Goal: Task Accomplishment & Management: Complete application form

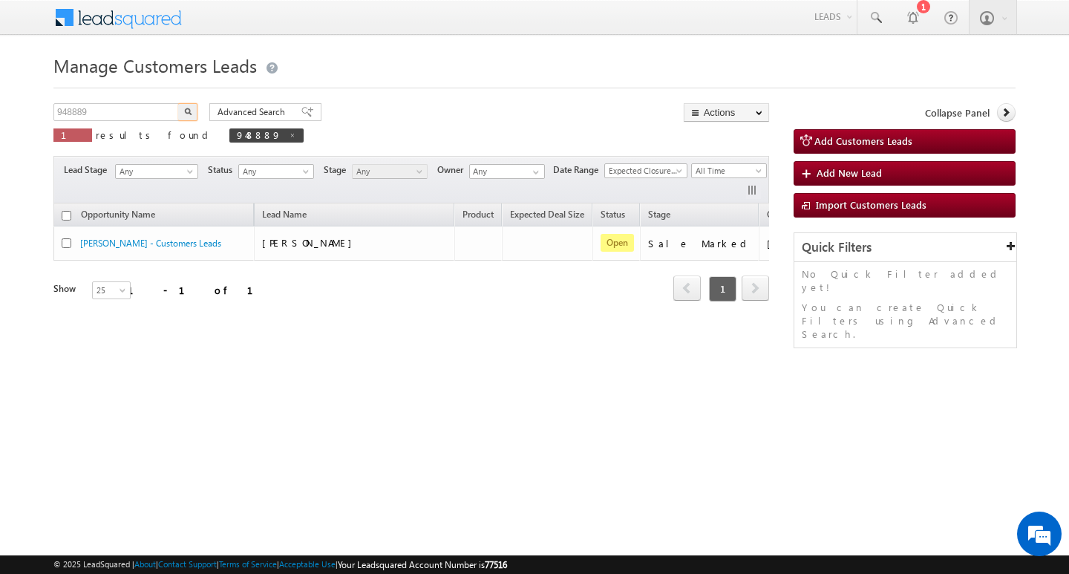
click at [142, 111] on input "948889" at bounding box center [116, 112] width 127 height 18
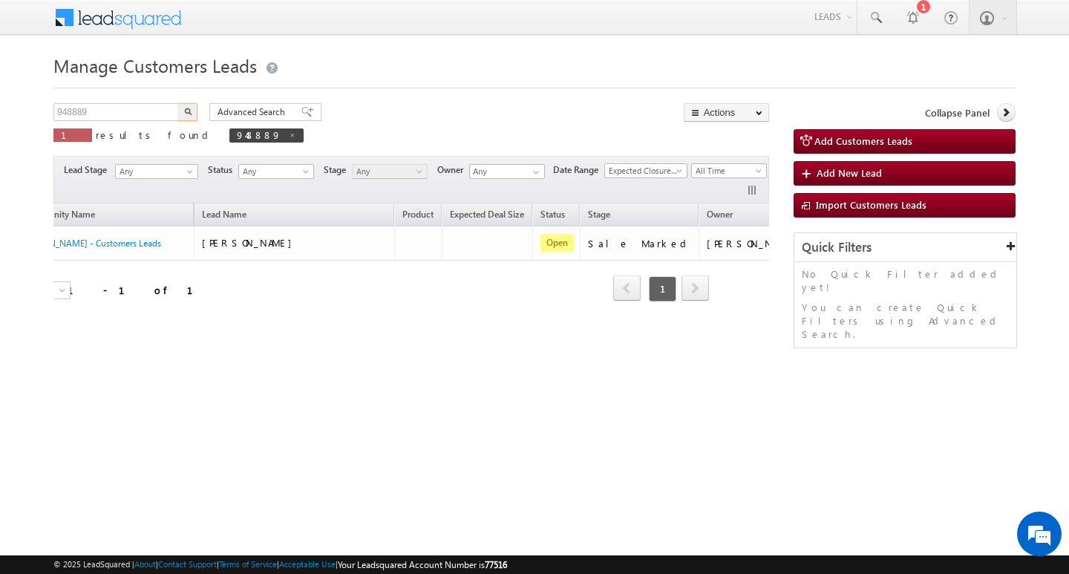
click at [142, 111] on input "948889" at bounding box center [116, 112] width 127 height 18
type input "Search Customers Leads"
click at [99, 119] on input "text" at bounding box center [116, 112] width 127 height 18
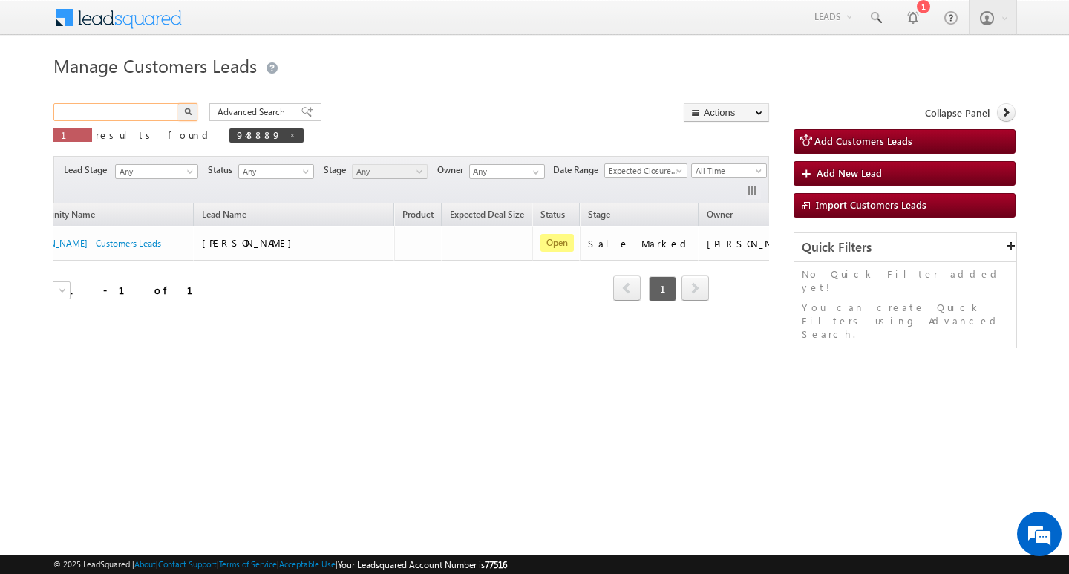
click at [99, 119] on input "text" at bounding box center [116, 112] width 127 height 18
paste input "952188"
type input "952188"
click at [178, 103] on button "button" at bounding box center [187, 112] width 19 height 18
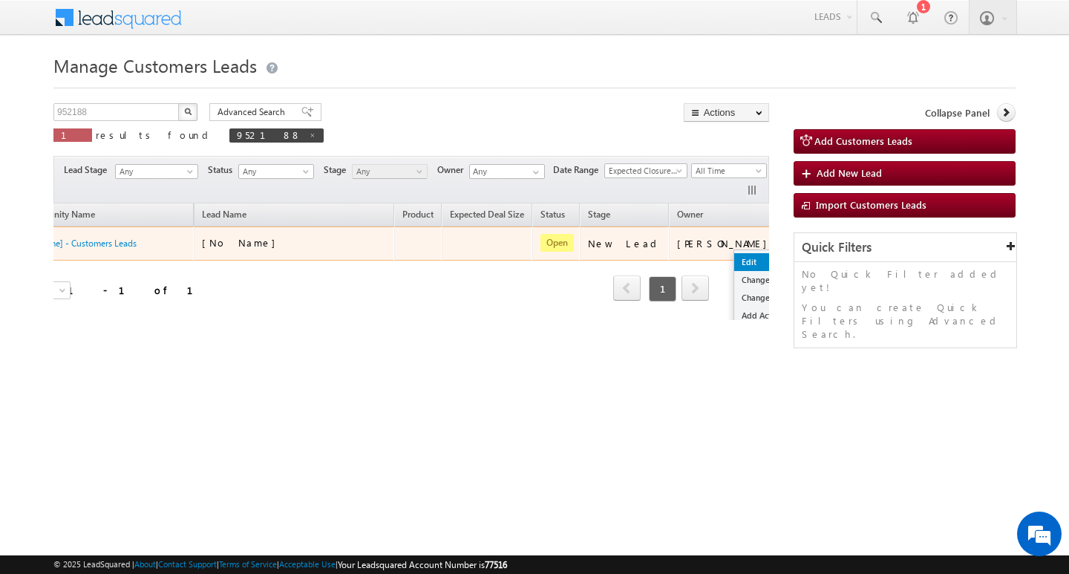
click at [734, 253] on link "Edit" at bounding box center [771, 262] width 74 height 18
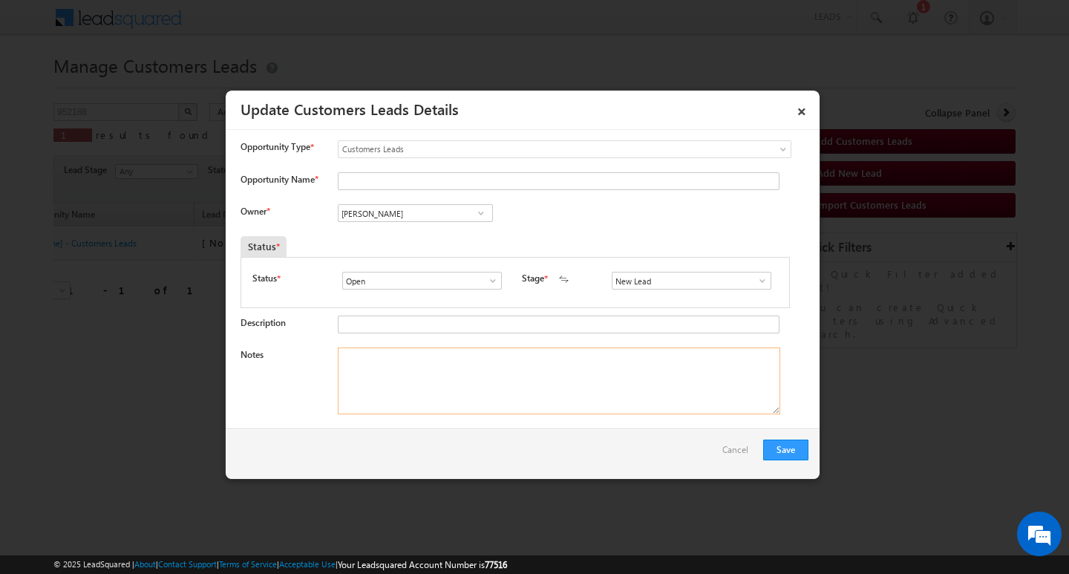
click at [563, 402] on textarea "Notes" at bounding box center [559, 380] width 442 height 67
click at [753, 285] on span "New Lead" at bounding box center [682, 281] width 141 height 18
click at [761, 285] on span at bounding box center [762, 281] width 15 height 12
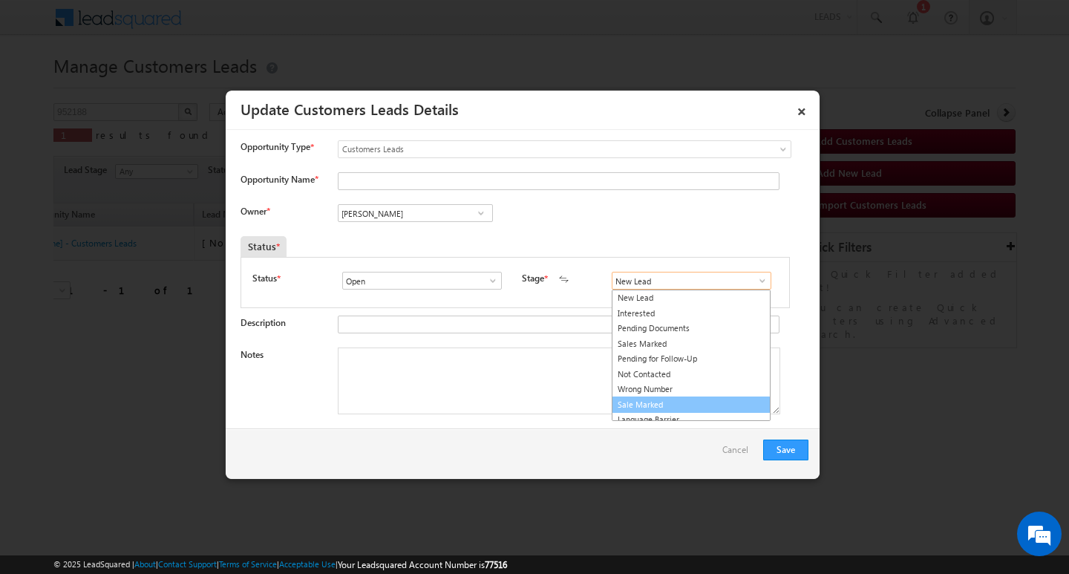
click at [721, 402] on link "Sale Marked" at bounding box center [691, 404] width 159 height 17
type input "Sale Marked"
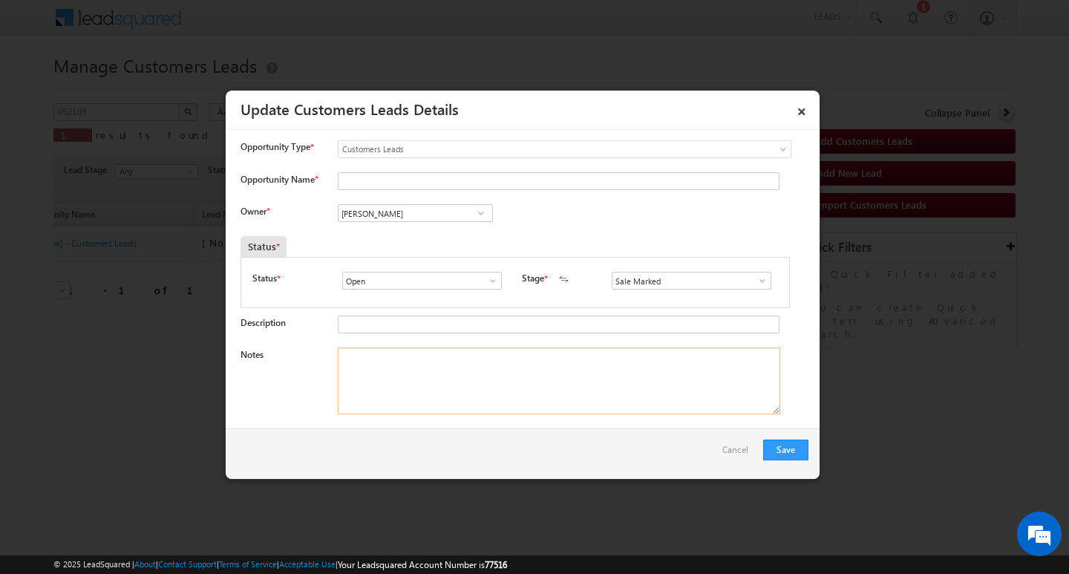
click at [521, 391] on textarea "Notes" at bounding box center [559, 380] width 442 height 67
click at [404, 209] on input "[PERSON_NAME]" at bounding box center [415, 213] width 155 height 18
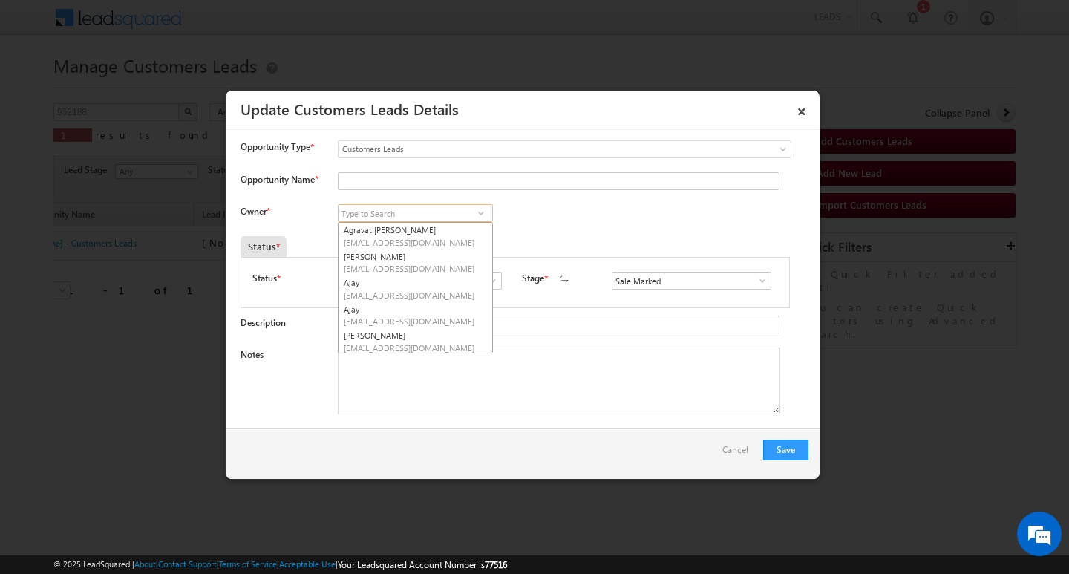
click at [429, 351] on ul "[PERSON_NAME] [PERSON_NAME][EMAIL_ADDRESS][DOMAIN_NAME] [PERSON_NAME] [EMAIL_AD…" at bounding box center [415, 287] width 155 height 131
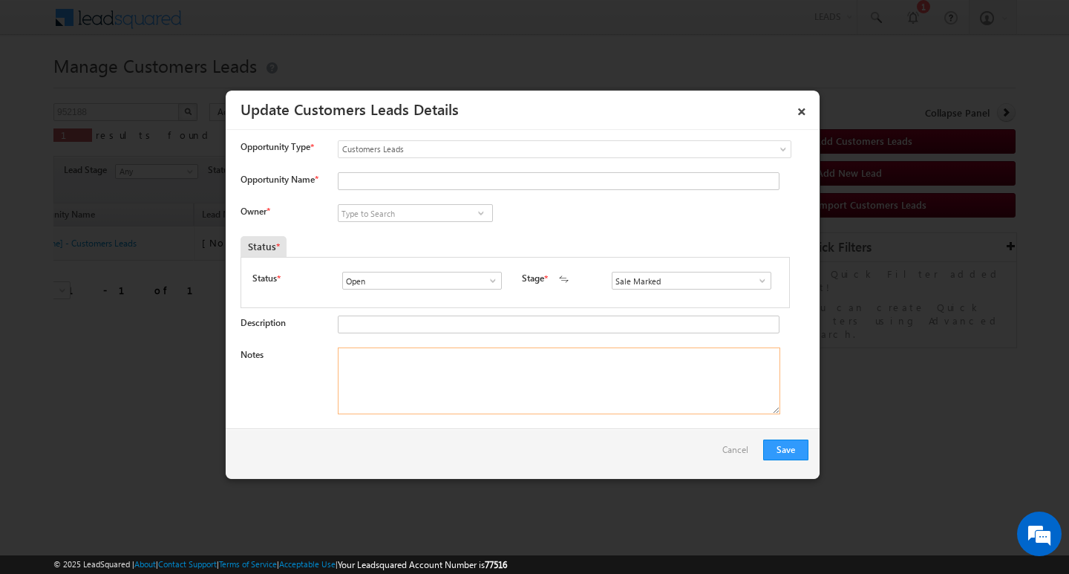
click at [420, 369] on textarea "Notes" at bounding box center [559, 380] width 442 height 67
click at [482, 355] on textarea "Notes" at bounding box center [559, 380] width 442 height 67
paste textarea "1L/ LAKH Customer required top-up loan addressPalanpur"
type textarea "1L/ LAKH Customer required top-up loan addressPalanpur"
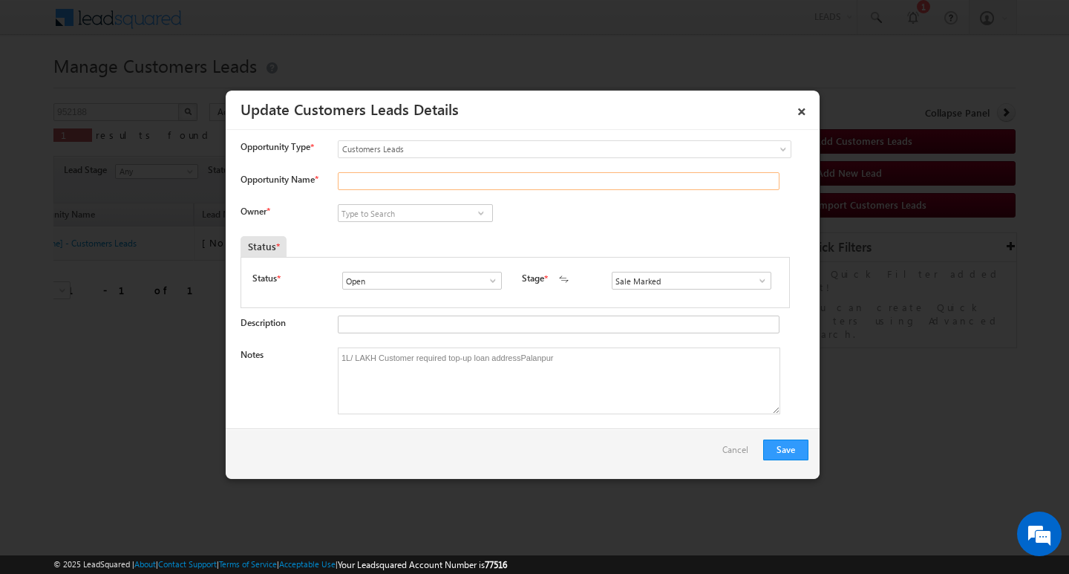
click at [416, 178] on input "Opportunity Name *" at bounding box center [559, 181] width 442 height 18
click at [398, 171] on div "Opportunity Type * Select any Activity Bank Mitra Leads Builders Leads Customer…" at bounding box center [524, 156] width 568 height 32
click at [388, 180] on input "Opportunity Name *" at bounding box center [559, 181] width 442 height 18
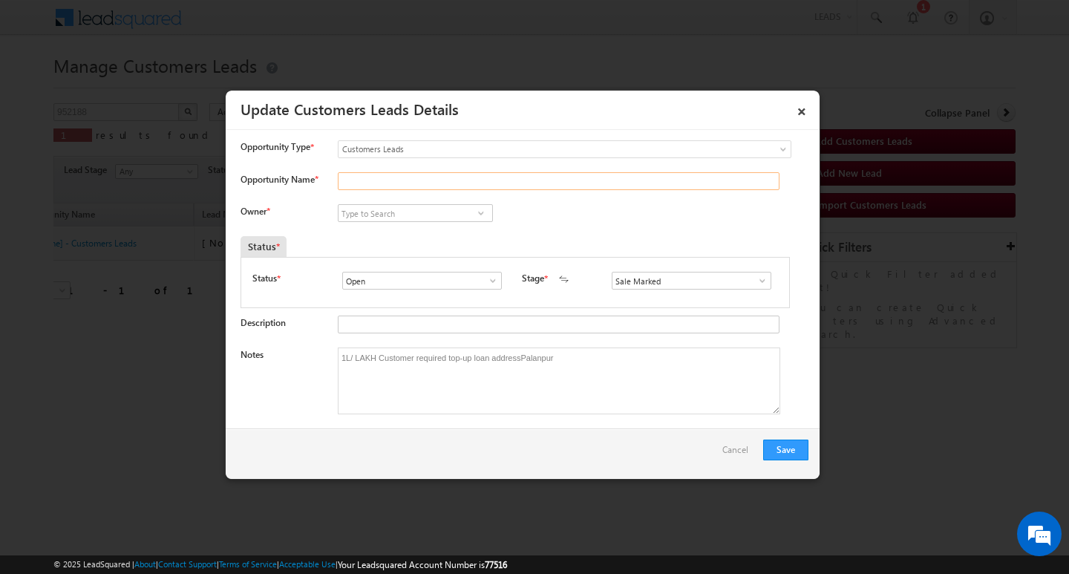
paste input "Shrimali Narbhiben Parshottam"
type input "Shrimali Narbhiben Parshottam"
click at [396, 208] on input at bounding box center [415, 213] width 155 height 18
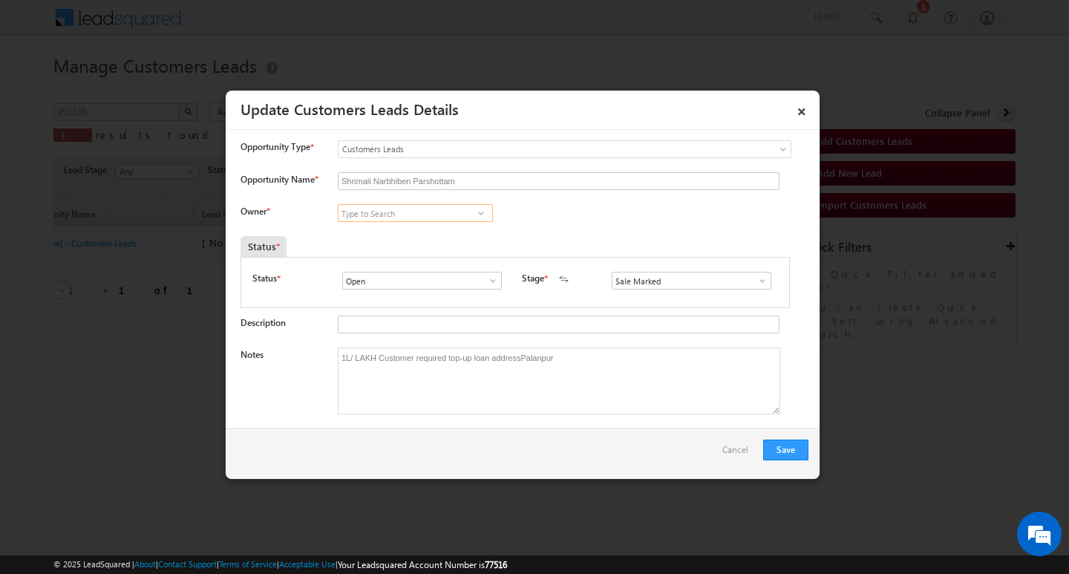
click at [407, 217] on input at bounding box center [415, 213] width 155 height 18
paste input "[PERSON_NAME]"
click at [404, 229] on link "[PERSON_NAME] [EMAIL_ADDRESS][DOMAIN_NAME]" at bounding box center [415, 236] width 155 height 28
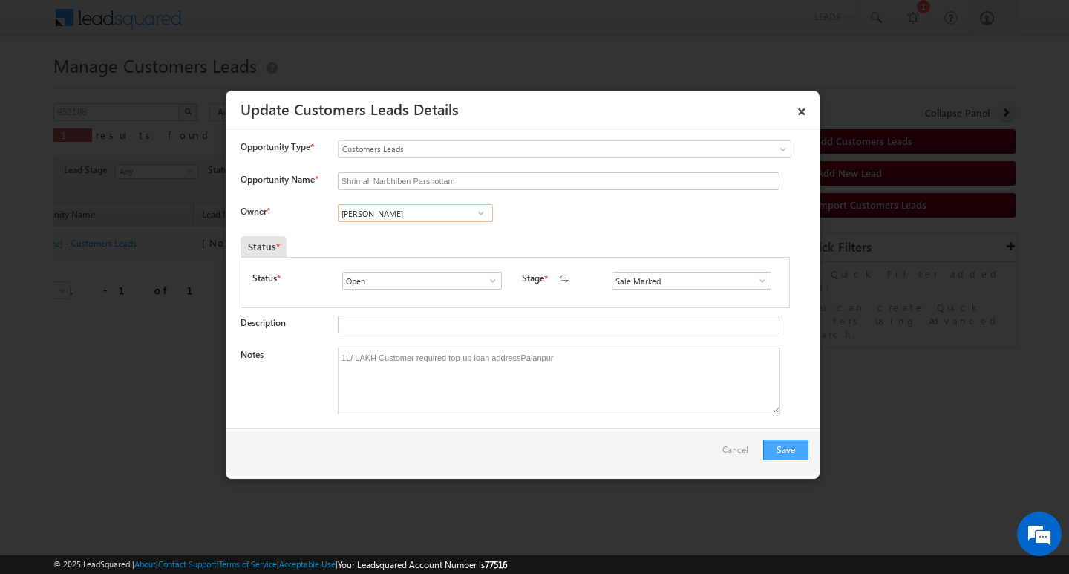
type input "[PERSON_NAME]"
click at [796, 453] on button "Save" at bounding box center [785, 449] width 45 height 21
